Goal: Information Seeking & Learning: Learn about a topic

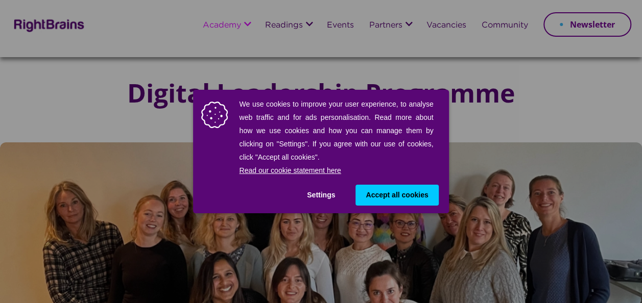
click at [409, 197] on span "Accept all cookies" at bounding box center [396, 195] width 62 height 11
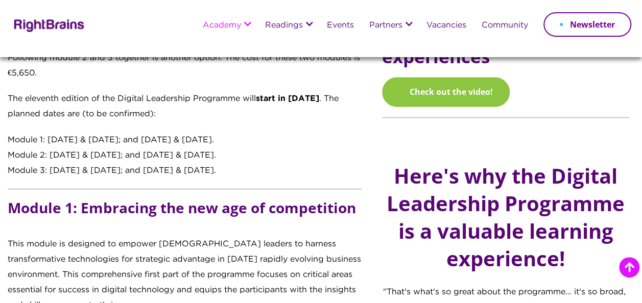
scroll to position [848, 0]
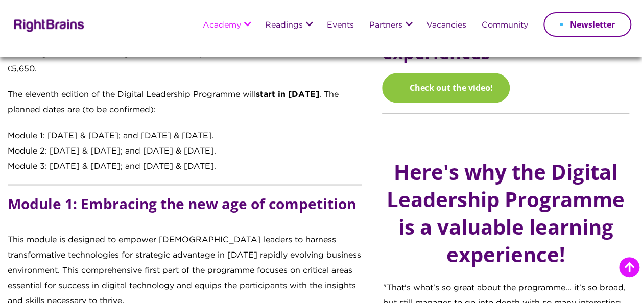
drag, startPoint x: 9, startPoint y: 133, endPoint x: 283, endPoint y: 163, distance: 275.2
copy div "Module 1: [DATE] & [DATE]; and [DATE] & [DATE]. Module 2: [DATE] & [DATE]; and …"
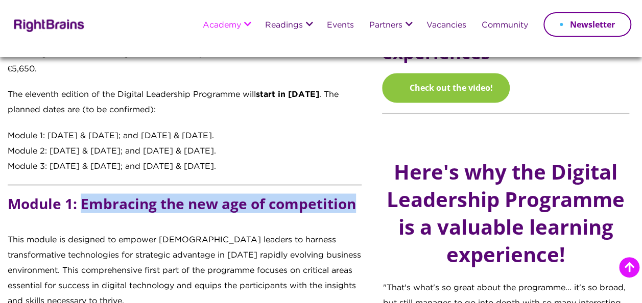
drag, startPoint x: 83, startPoint y: 203, endPoint x: 357, endPoint y: 210, distance: 274.2
click at [357, 210] on h5 "Module 1: Embracing the new age of competition" at bounding box center [185, 213] width 354 height 37
copy h5 "Embracing the new age of competition"
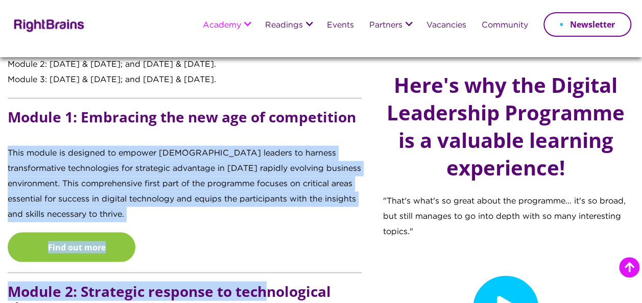
scroll to position [962, 0]
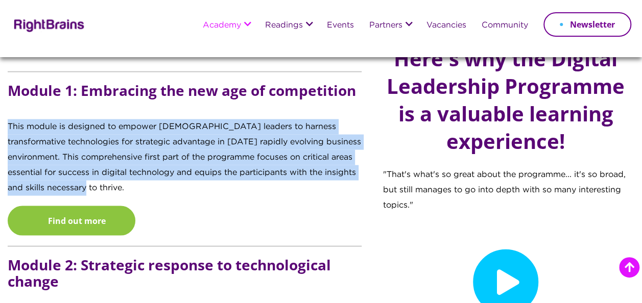
drag, startPoint x: 9, startPoint y: 237, endPoint x: 246, endPoint y: 190, distance: 241.5
click at [246, 190] on p "This module is designed to empower [DEMOGRAPHIC_DATA] leaders to harness transf…" at bounding box center [185, 162] width 354 height 87
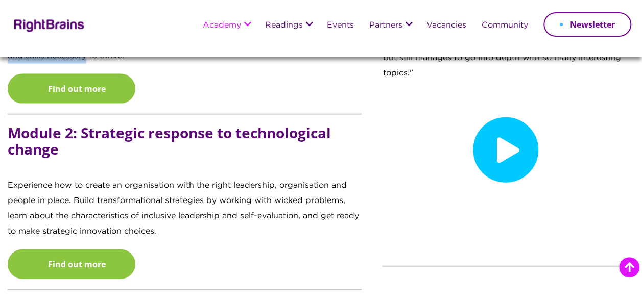
scroll to position [1097, 0]
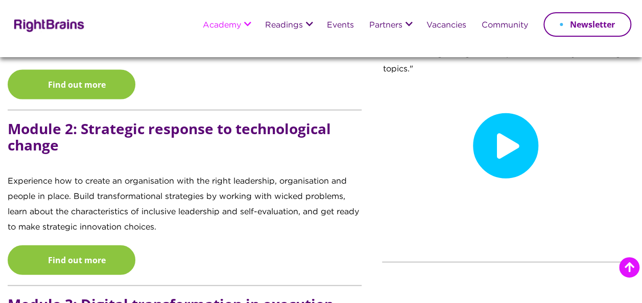
click at [140, 193] on p "Experience how to create an organisation with the right leadership, organisatio…" at bounding box center [185, 209] width 354 height 71
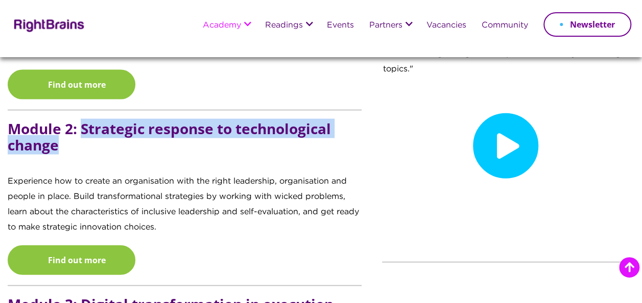
drag, startPoint x: 85, startPoint y: 130, endPoint x: 194, endPoint y: 145, distance: 110.4
click at [194, 145] on h5 "Module 2: Strategic response to technological change" at bounding box center [185, 147] width 354 height 53
copy h5 "Strategic response to technological change"
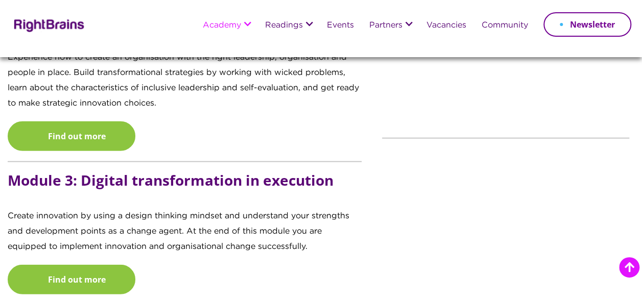
scroll to position [1222, 0]
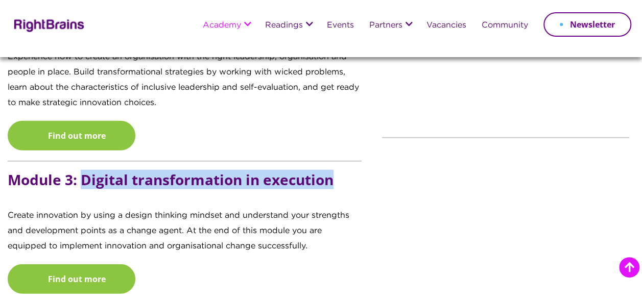
drag, startPoint x: 81, startPoint y: 180, endPoint x: 346, endPoint y: 189, distance: 265.1
click at [346, 189] on h5 "Module 3: Digital transformation in execution" at bounding box center [185, 190] width 354 height 37
copy h5 "Digital transformation in execution"
